Goal: Information Seeking & Learning: Learn about a topic

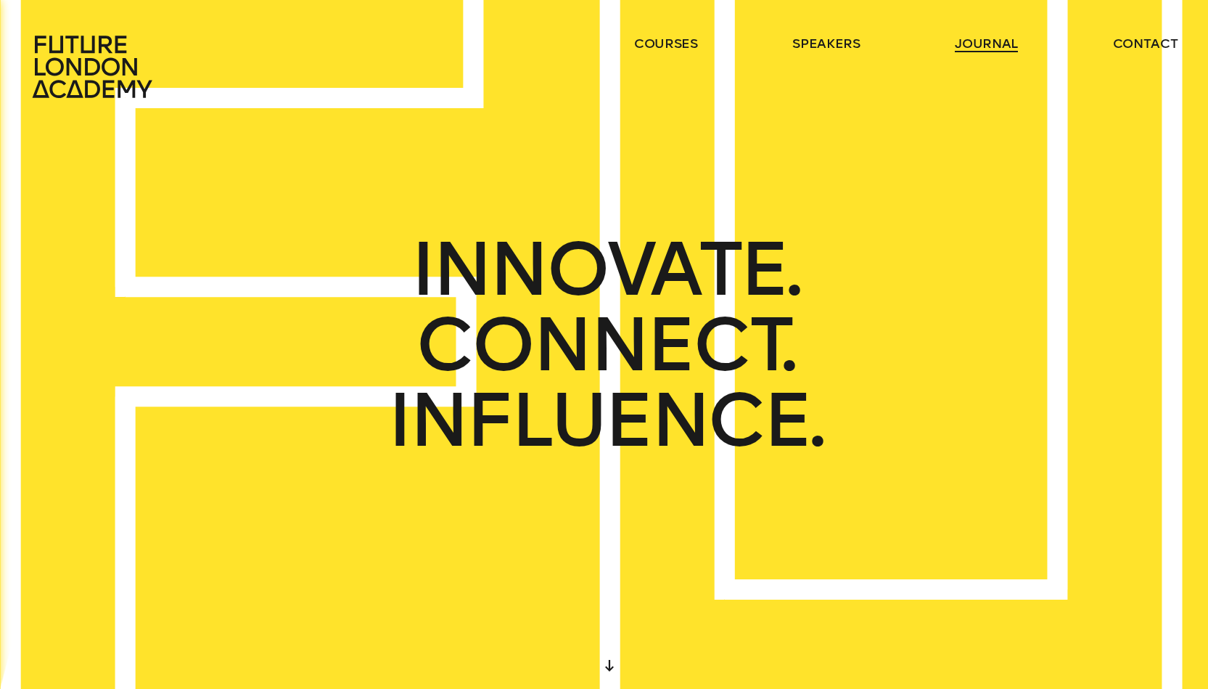
click at [980, 47] on link "journal" at bounding box center [986, 43] width 63 height 17
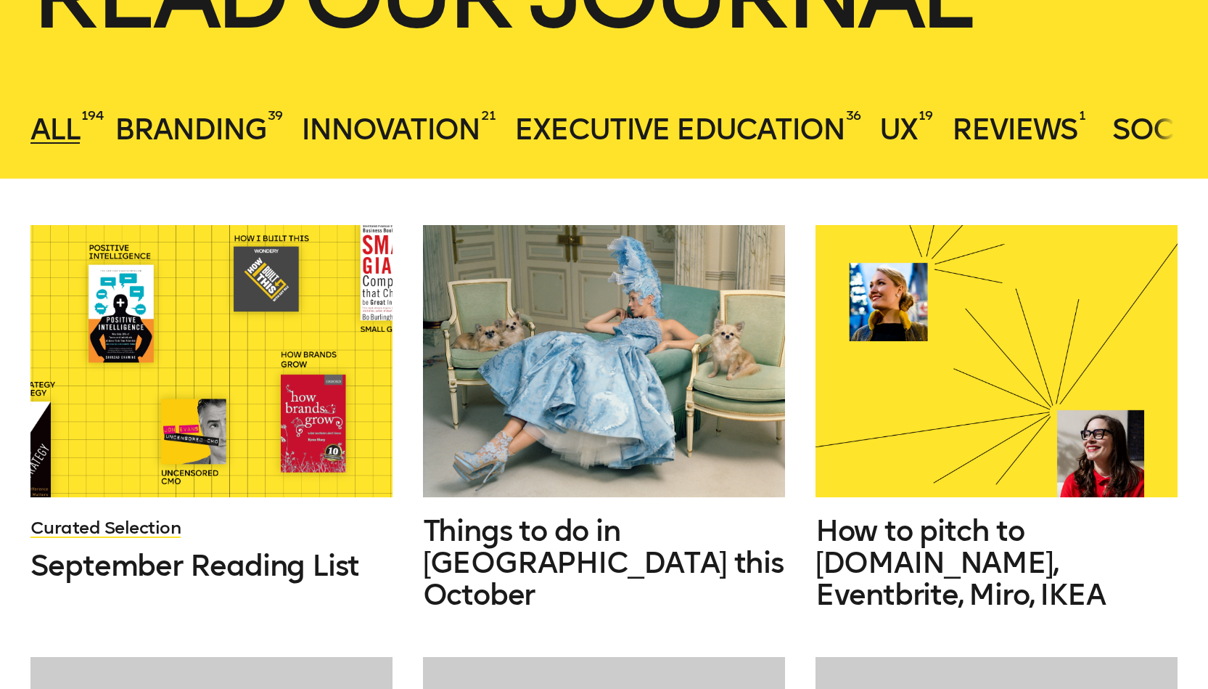
scroll to position [443, 0]
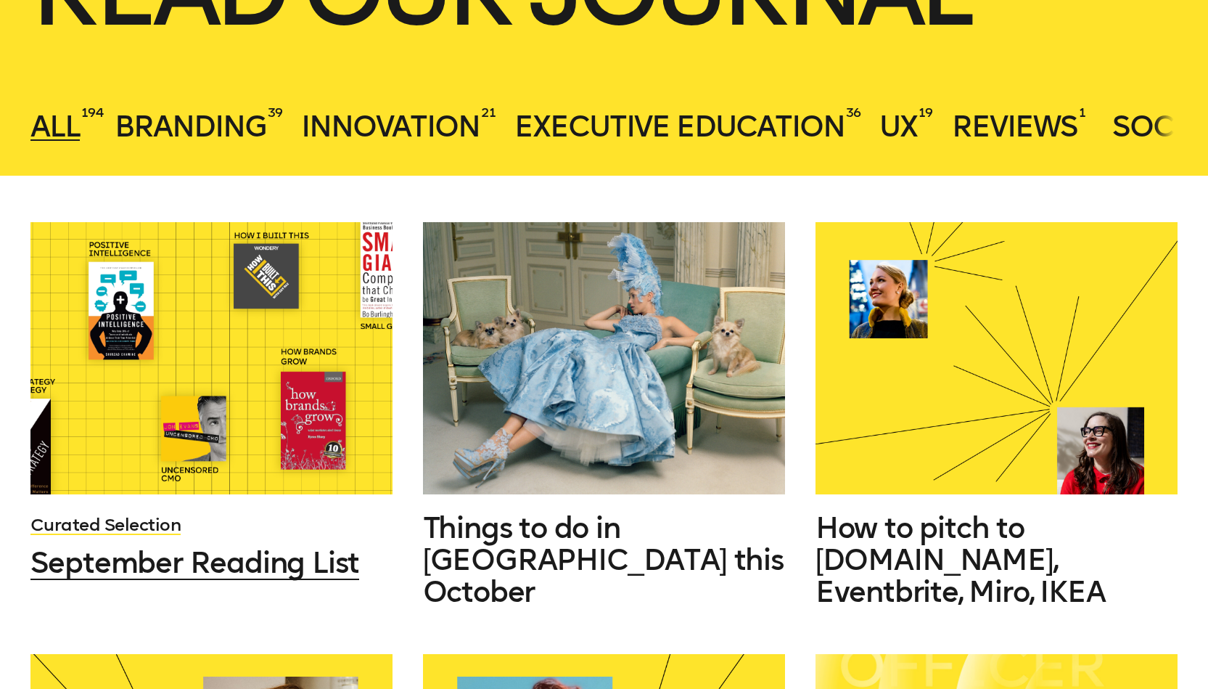
click at [311, 435] on div at bounding box center [211, 358] width 362 height 272
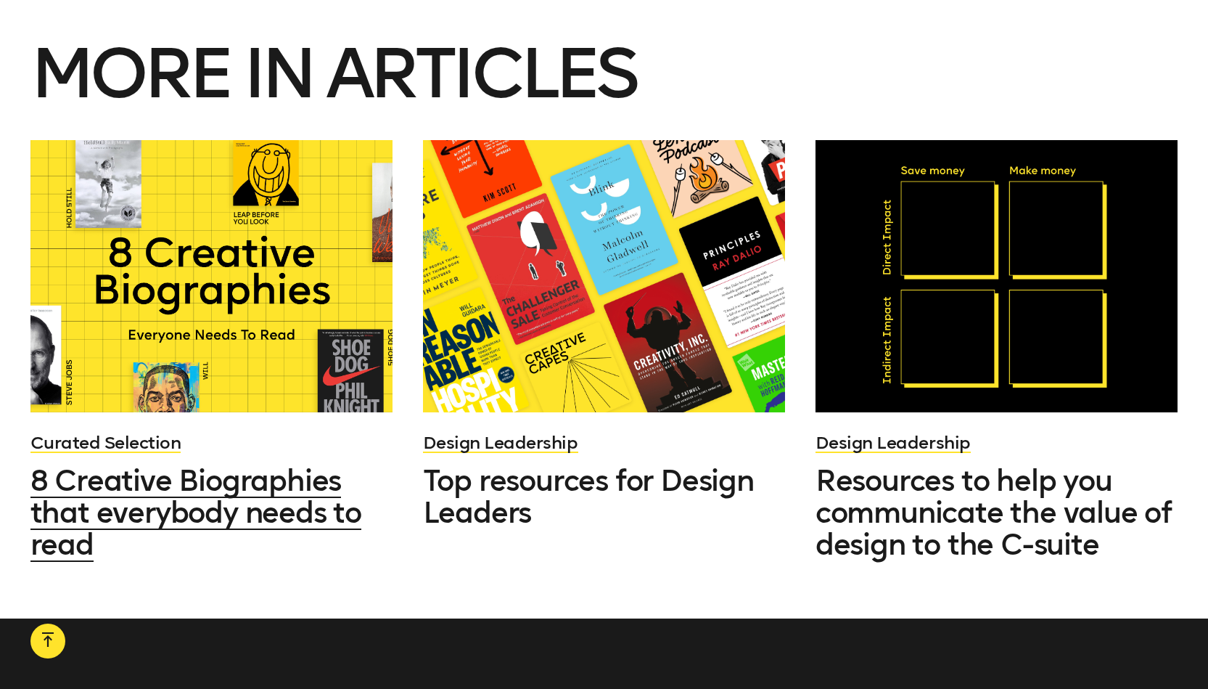
scroll to position [5381, 0]
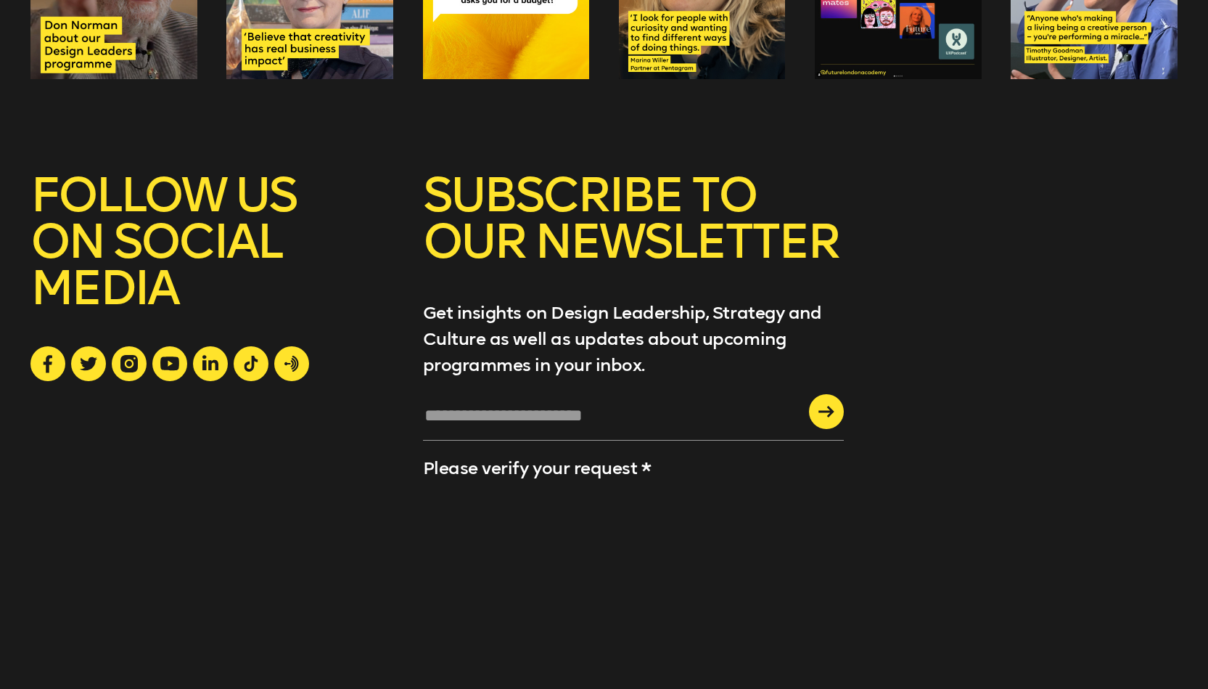
scroll to position [2861, 0]
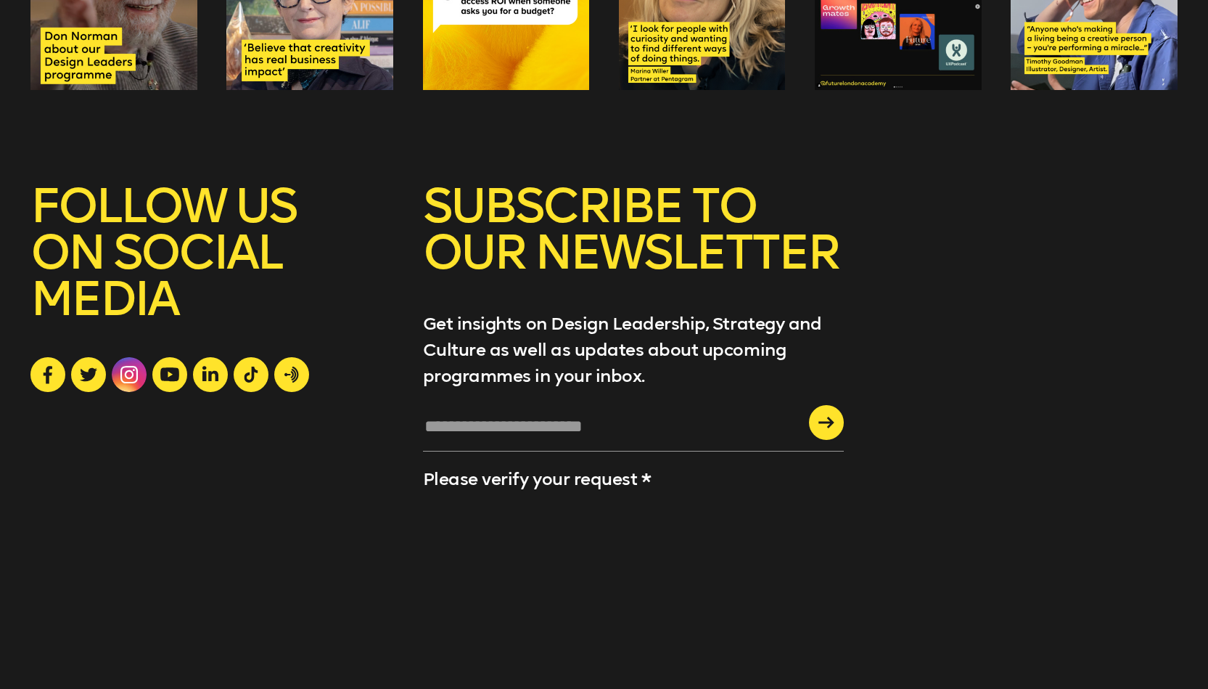
click at [128, 383] on icon at bounding box center [128, 374] width 17 height 17
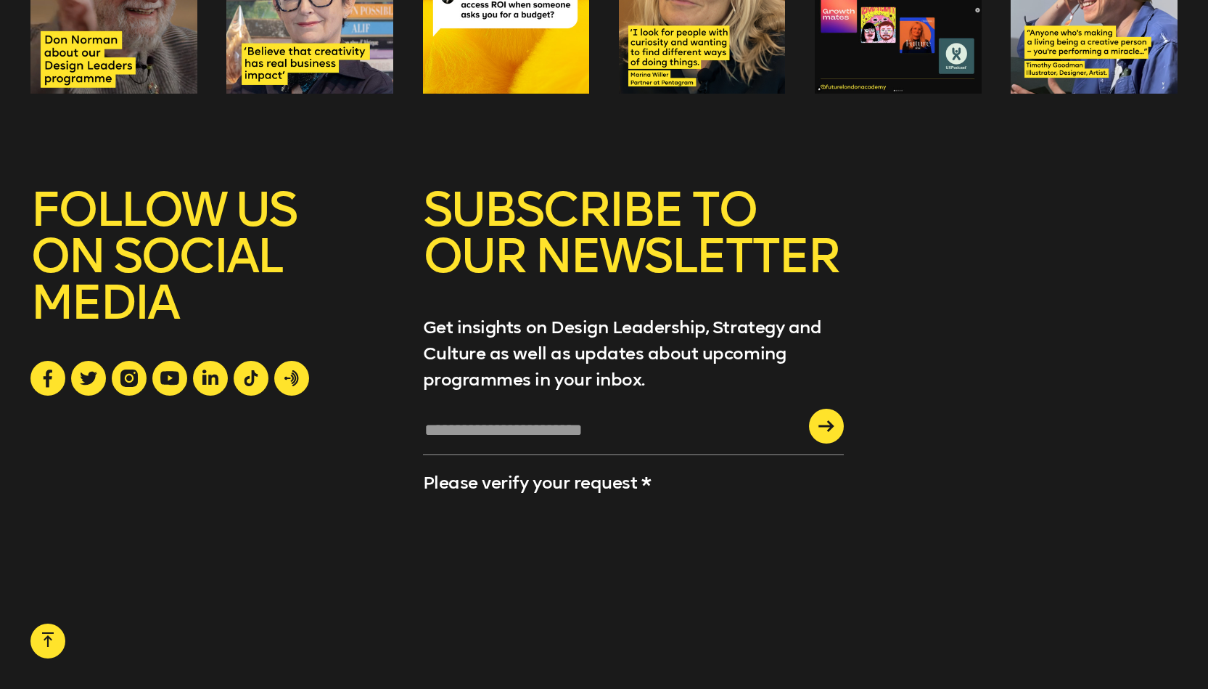
scroll to position [2931, 0]
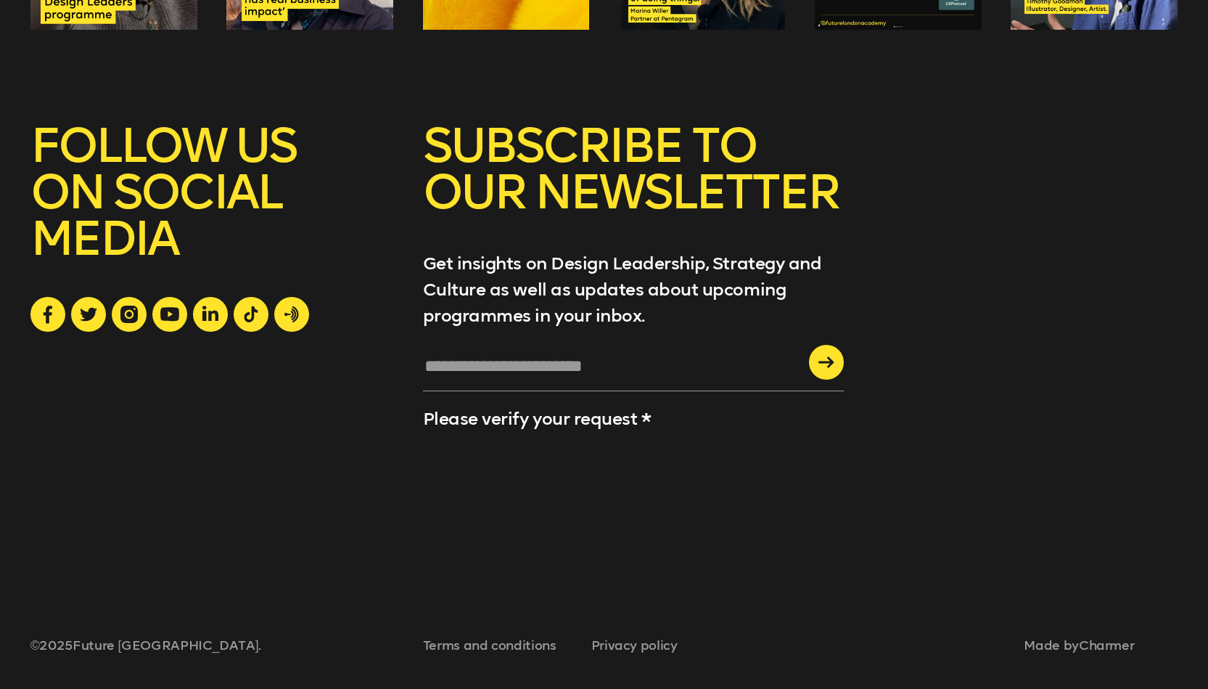
click at [171, 493] on div "FOLLOW US ON SOCIAL MEDIA" at bounding box center [211, 333] width 363 height 421
